Goal: Entertainment & Leisure: Consume media (video, audio)

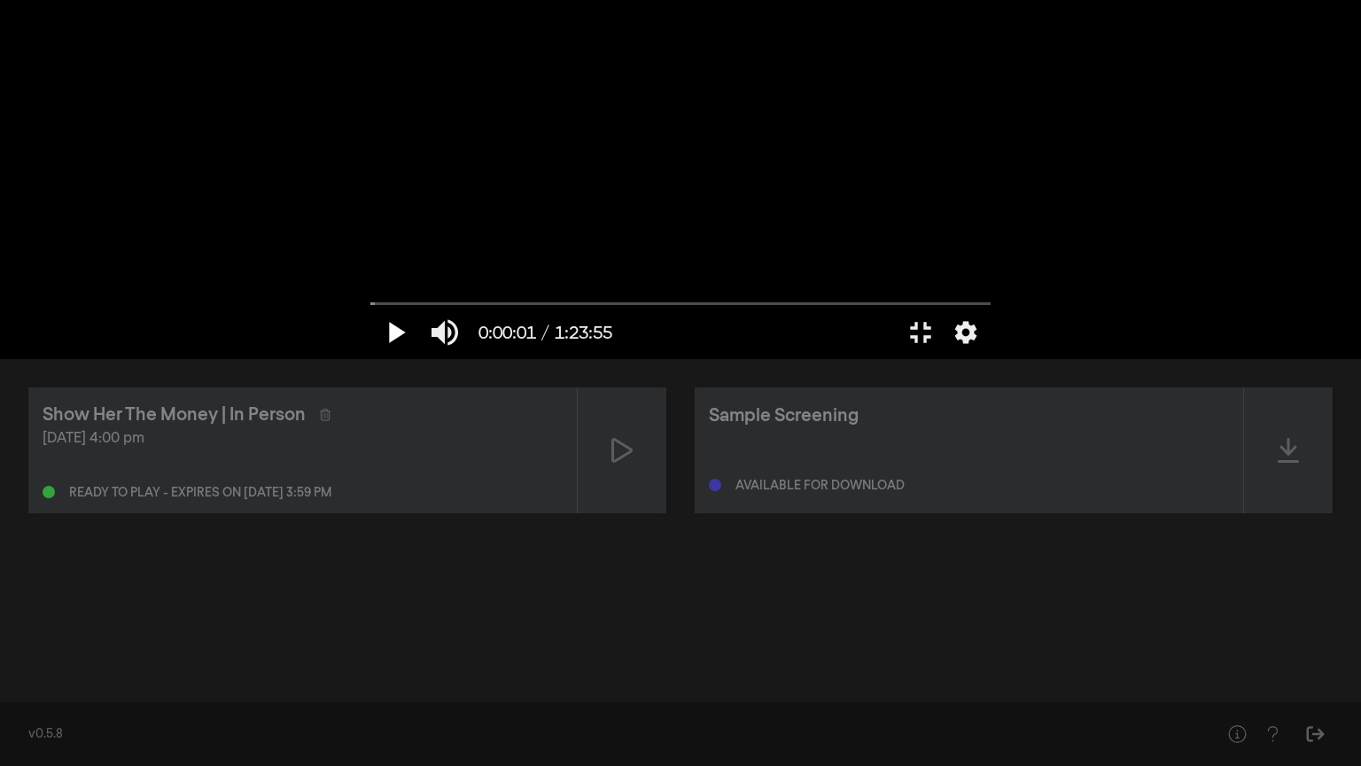
click at [370, 359] on button "play_arrow" at bounding box center [395, 332] width 50 height 53
type input "5.558504"
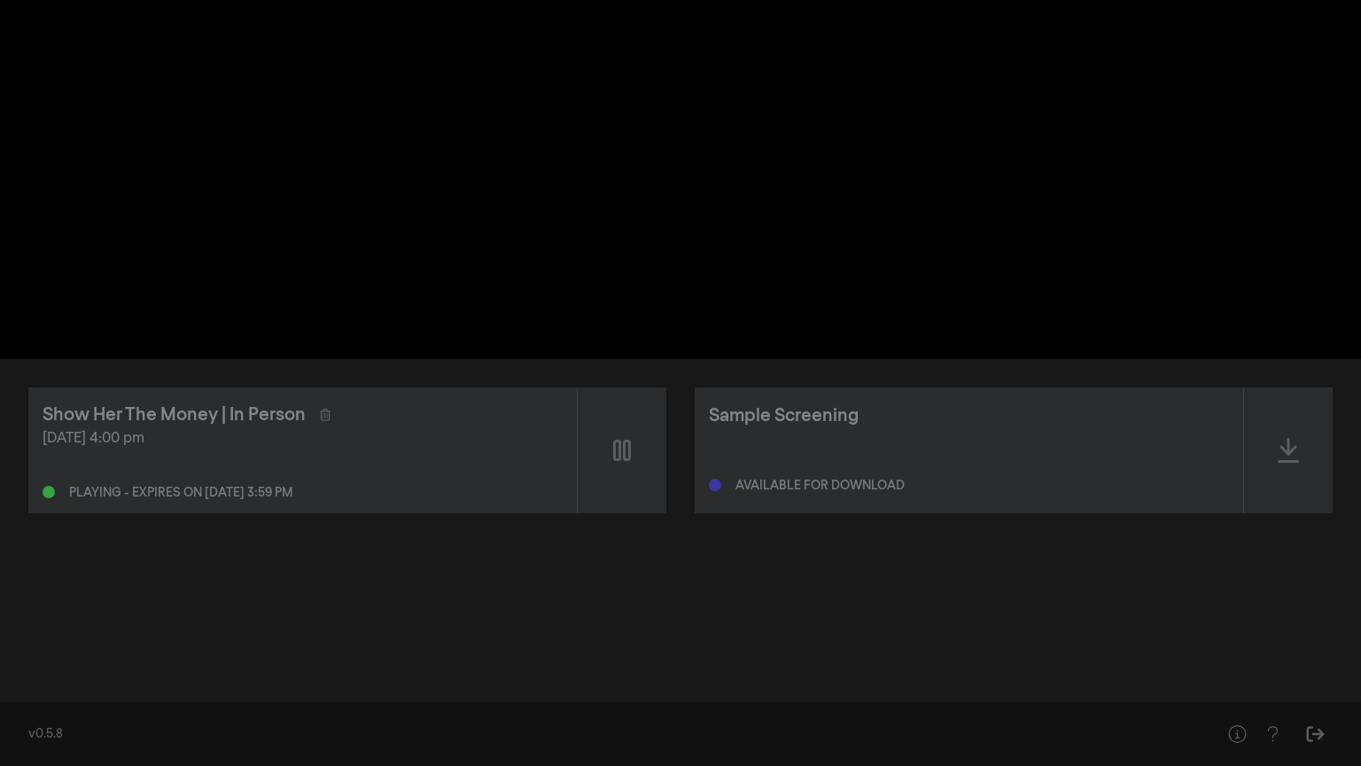
click at [370, 306] on button "pause" at bounding box center [395, 332] width 50 height 53
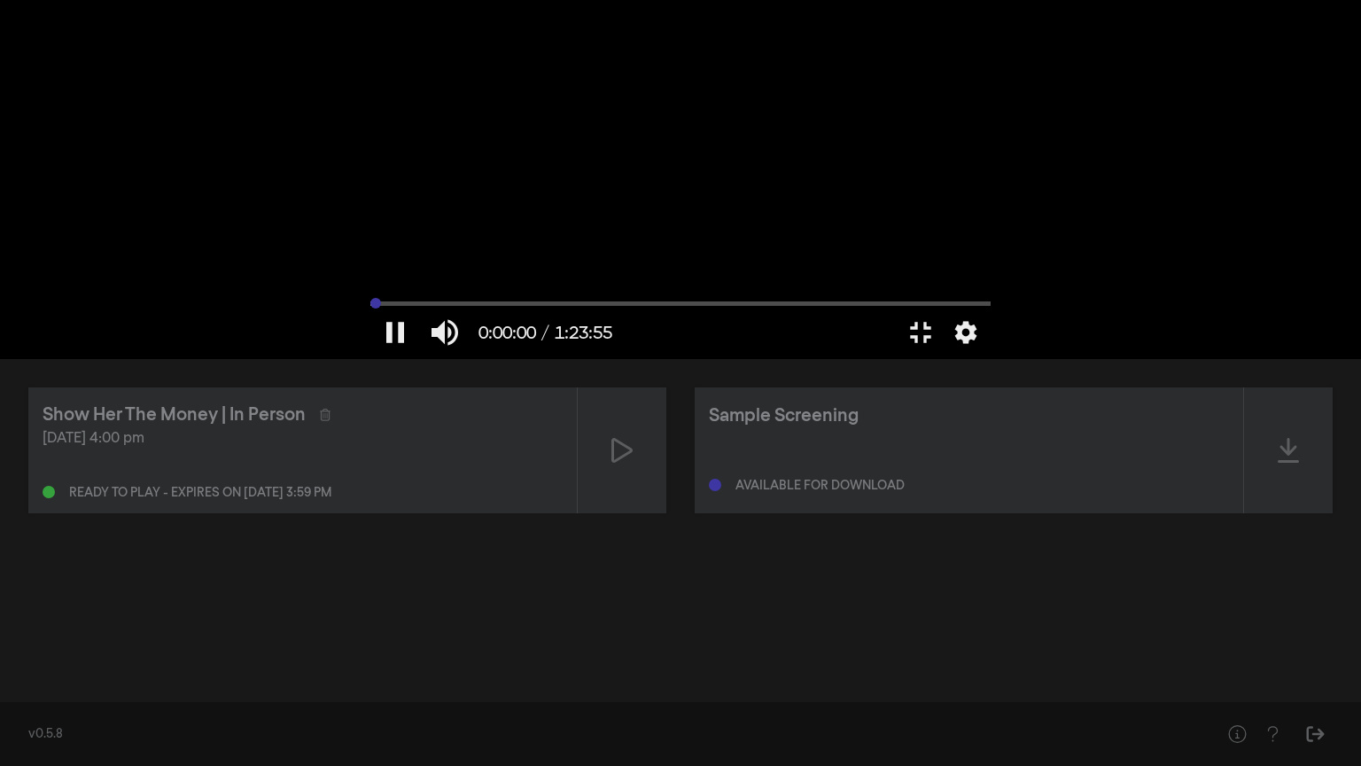
drag, startPoint x: 12, startPoint y: 707, endPoint x: 0, endPoint y: 706, distance: 12.4
click at [370, 308] on input "Seek" at bounding box center [680, 303] width 620 height 11
click at [370, 359] on button "play_arrow" at bounding box center [395, 332] width 50 height 53
click at [370, 359] on button "pause" at bounding box center [395, 332] width 50 height 53
click at [370, 359] on button "play_arrow" at bounding box center [395, 332] width 50 height 53
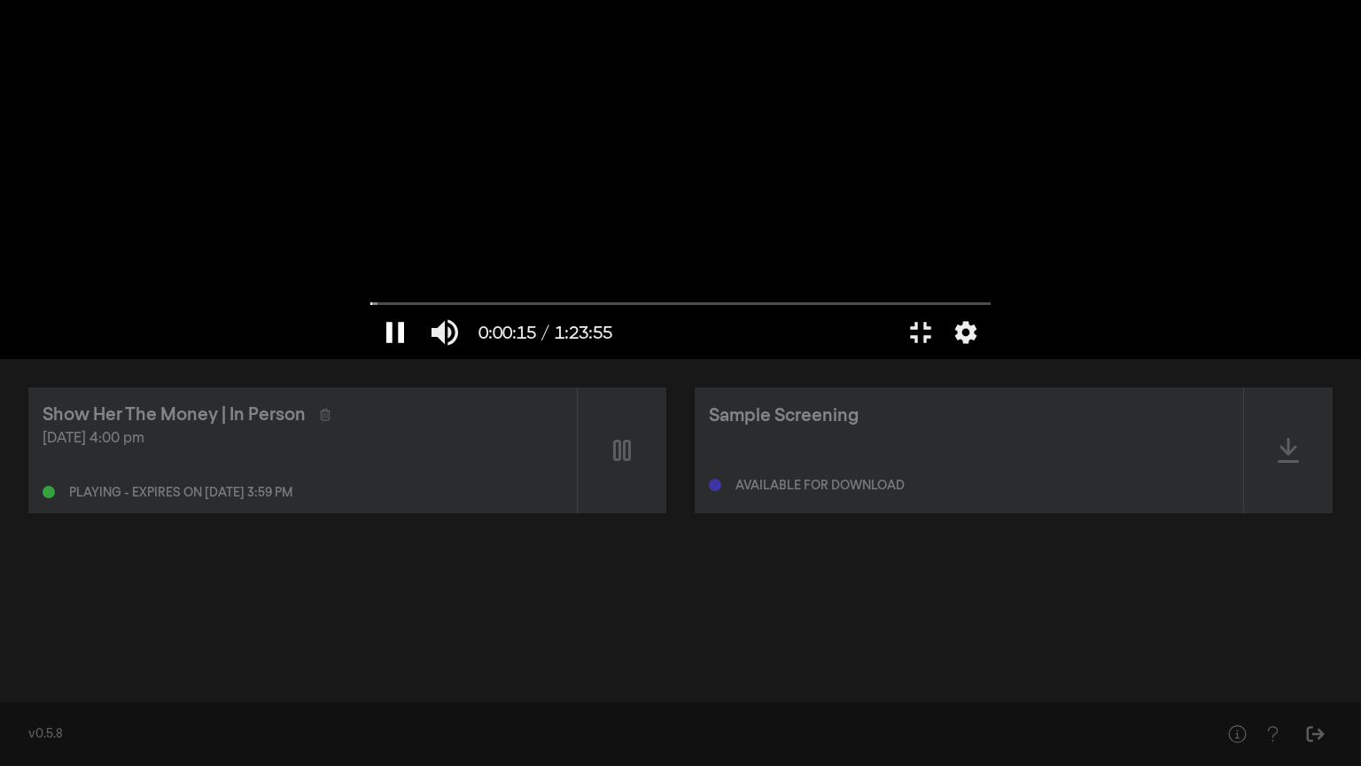
click at [370, 359] on button "pause" at bounding box center [395, 332] width 50 height 53
drag, startPoint x: 20, startPoint y: 709, endPoint x: 4, endPoint y: 705, distance: 17.2
click at [370, 308] on input "Seek" at bounding box center [680, 303] width 620 height 11
click at [370, 359] on button "play_arrow" at bounding box center [395, 332] width 50 height 53
type input "3.691552"
